Goal: Navigation & Orientation: Understand site structure

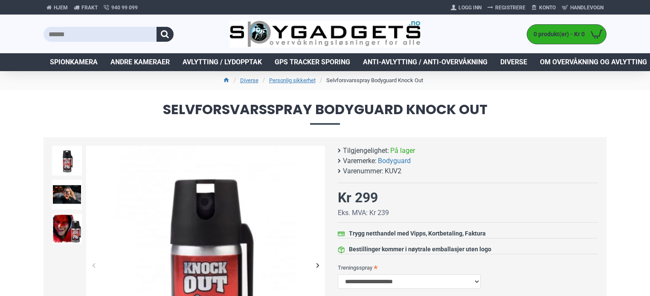
click at [85, 64] on span "Spionkamera" at bounding box center [74, 62] width 48 height 10
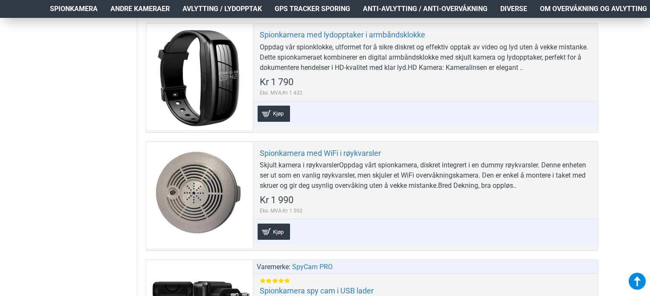
scroll to position [3370, 0]
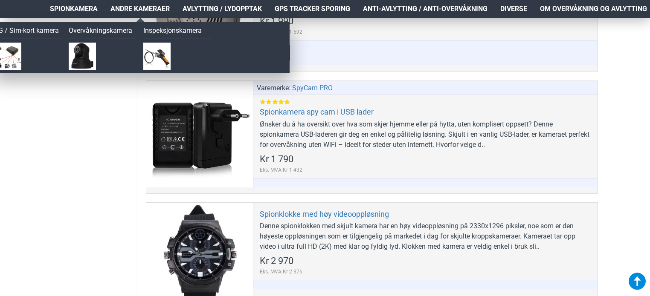
click at [153, 10] on span "Andre kameraer" at bounding box center [139, 9] width 59 height 10
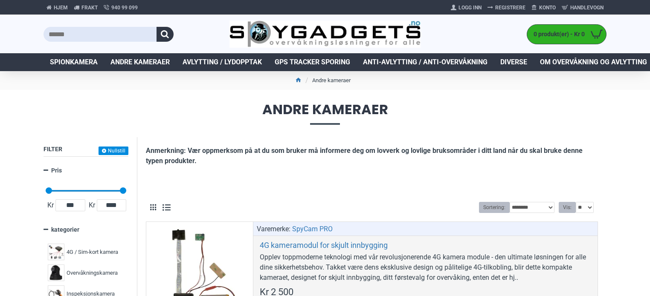
click at [217, 61] on span "Avlytting / Lydopptak" at bounding box center [222, 62] width 79 height 10
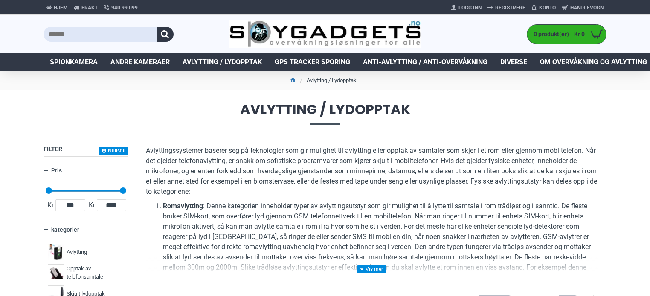
click at [312, 61] on span "GPS Tracker Sporing" at bounding box center [313, 62] width 76 height 10
